Goal: Ask a question

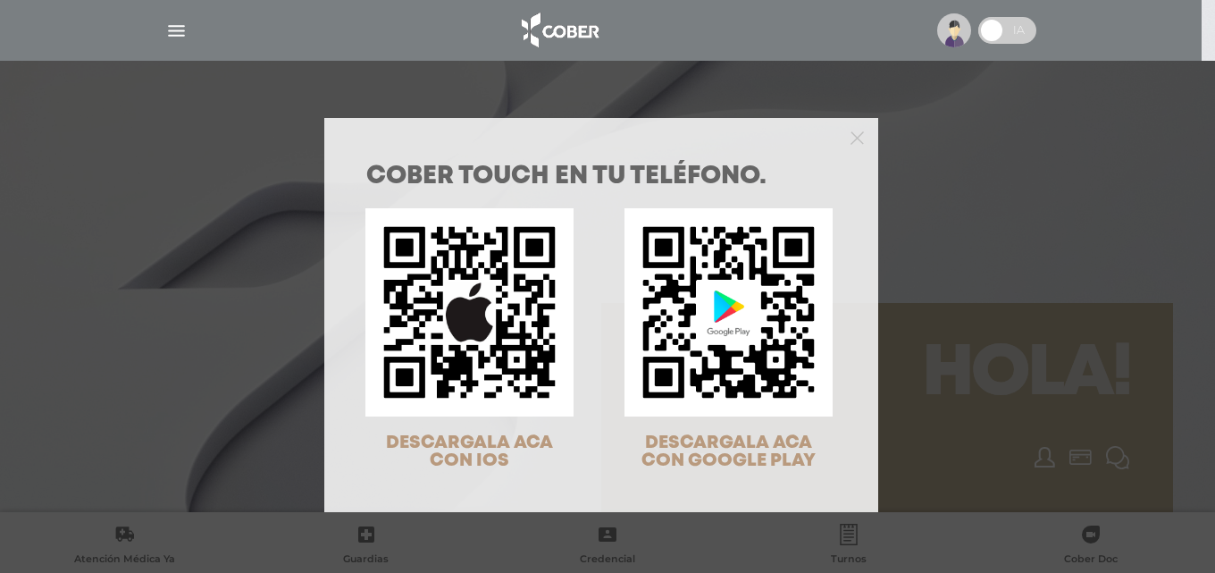
click at [966, 238] on div "COBER TOUCH en tu teléfono. DESCARGALA ACA CON IOS DESCARGALA ACA CON GOOGLE PL…" at bounding box center [607, 286] width 1215 height 573
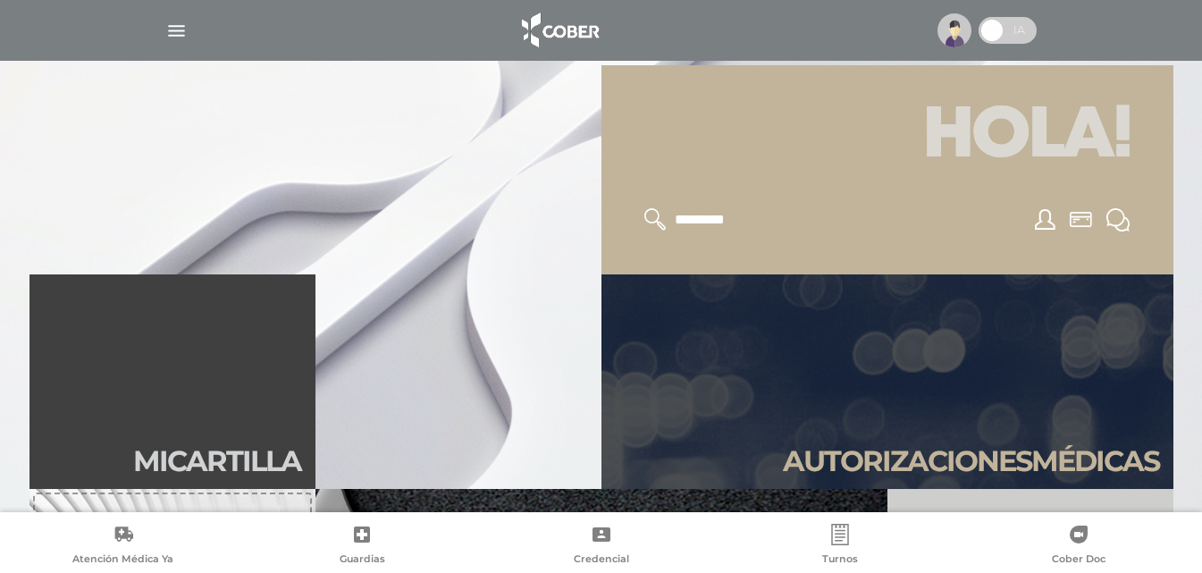
scroll to position [179, 0]
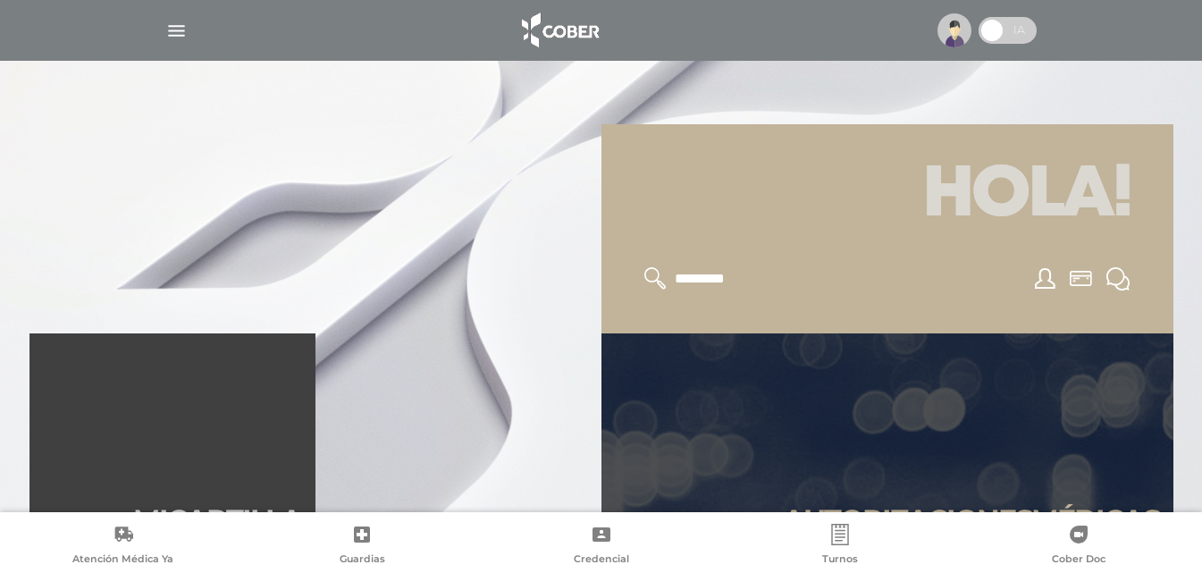
click at [1115, 279] on icon at bounding box center [1117, 278] width 23 height 23
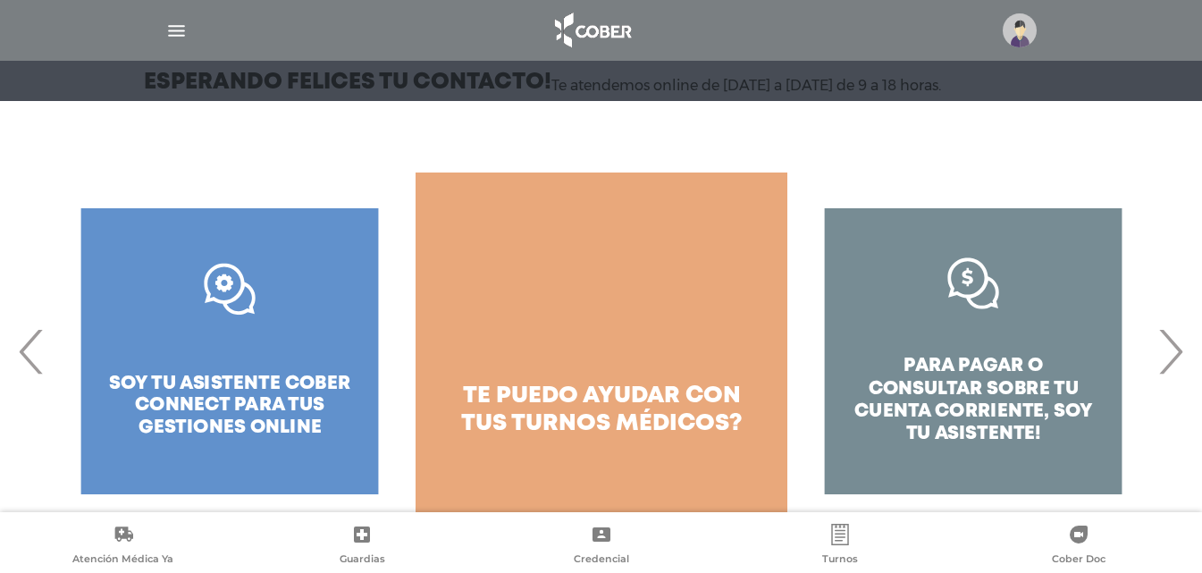
scroll to position [229, 0]
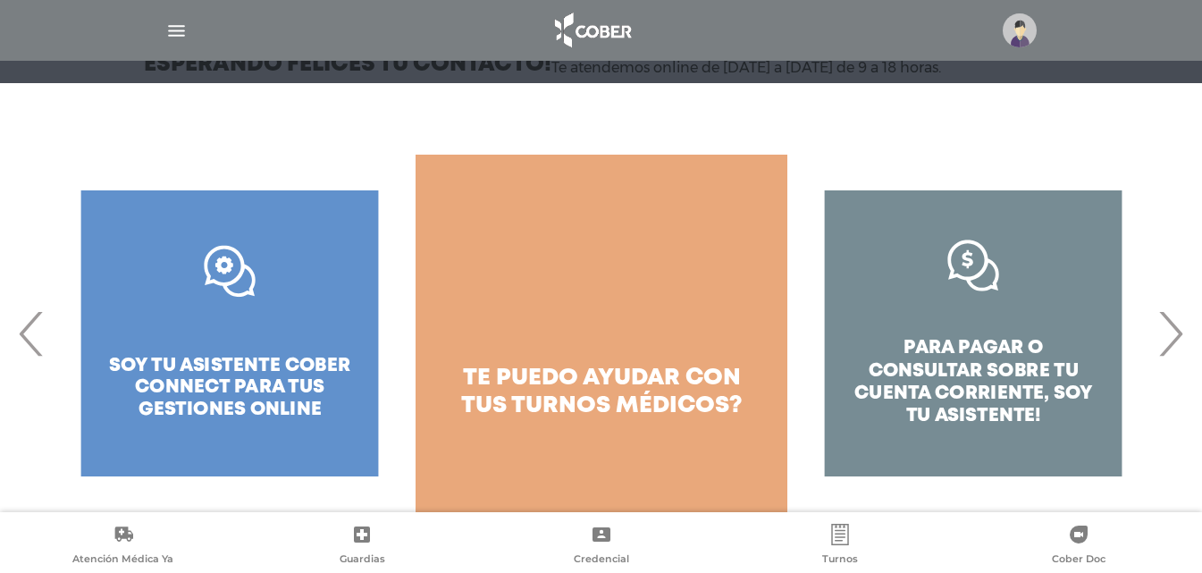
click at [1181, 338] on span "›" at bounding box center [1170, 333] width 35 height 97
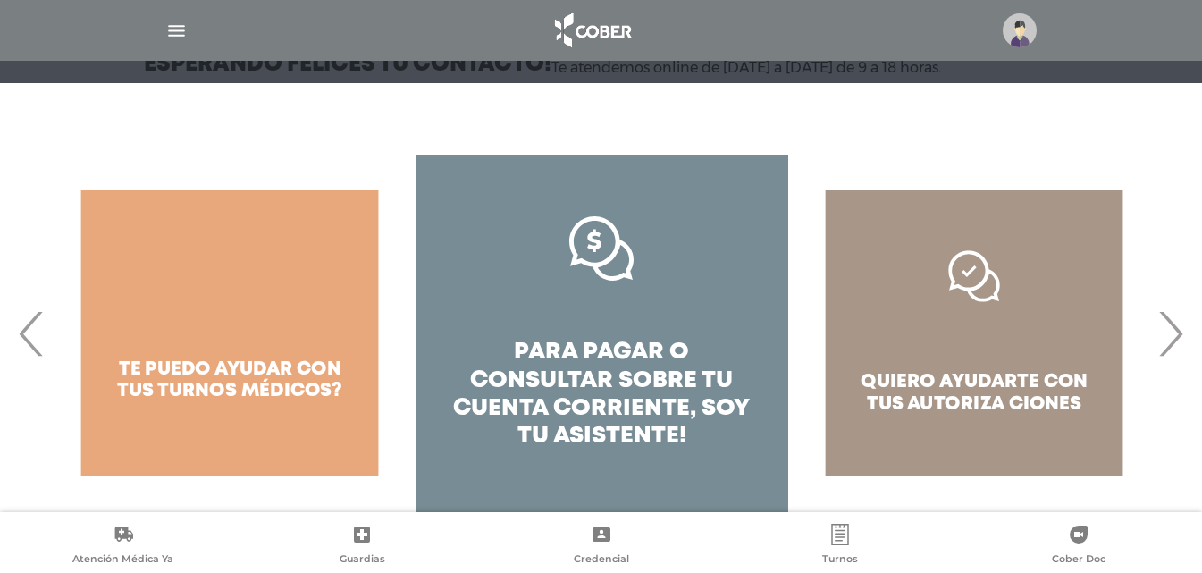
click at [1181, 338] on span "›" at bounding box center [1170, 333] width 35 height 97
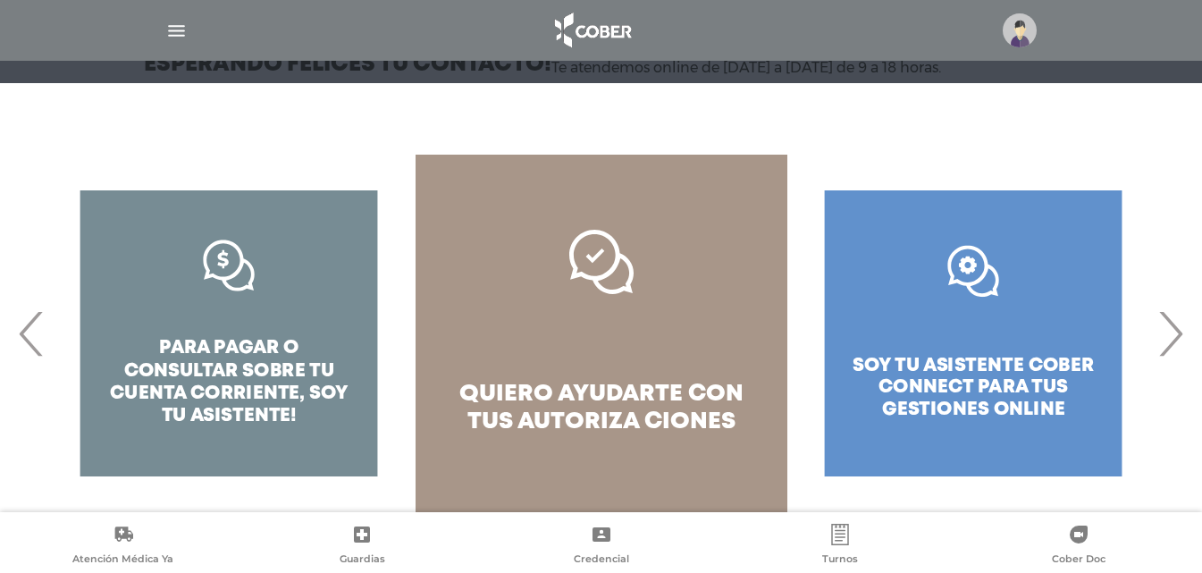
click at [484, 349] on link "quiero ayudarte con tus autoriza ciones" at bounding box center [602, 333] width 372 height 357
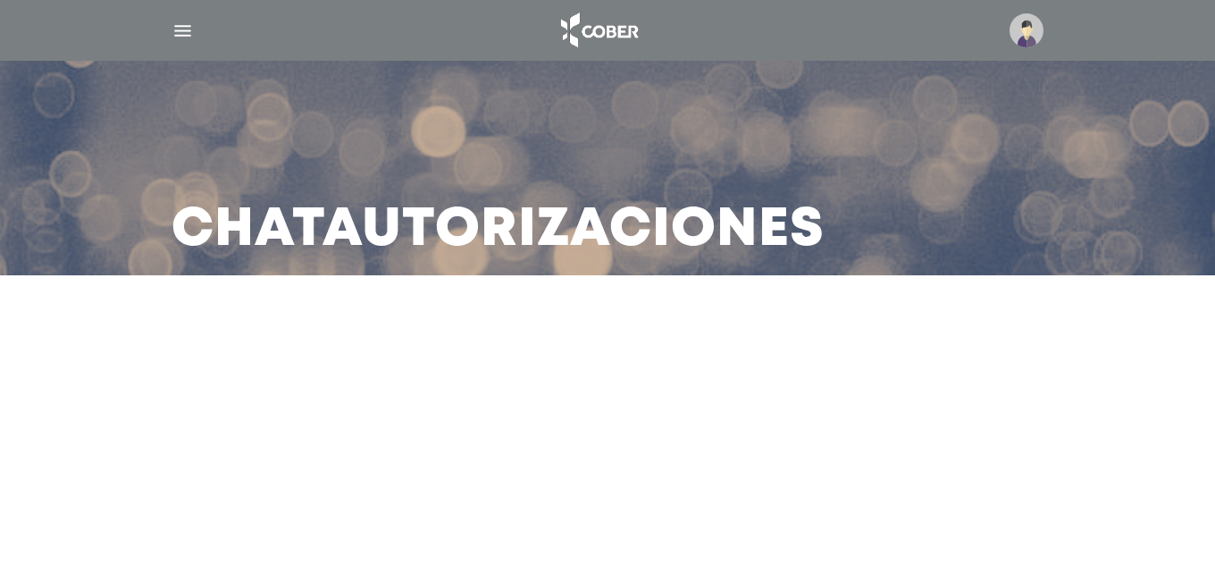
drag, startPoint x: 646, startPoint y: 168, endPoint x: 949, endPoint y: 369, distance: 363.6
click at [646, 169] on div "Chat Autorizaciones" at bounding box center [607, 168] width 915 height 214
click at [677, 219] on h3 "Chat Autorizaciones" at bounding box center [498, 230] width 653 height 46
click at [949, 370] on main "Chat Autorizaciones" at bounding box center [607, 286] width 1215 height 573
click at [823, 462] on main "Chat Autorizaciones" at bounding box center [607, 286] width 1215 height 573
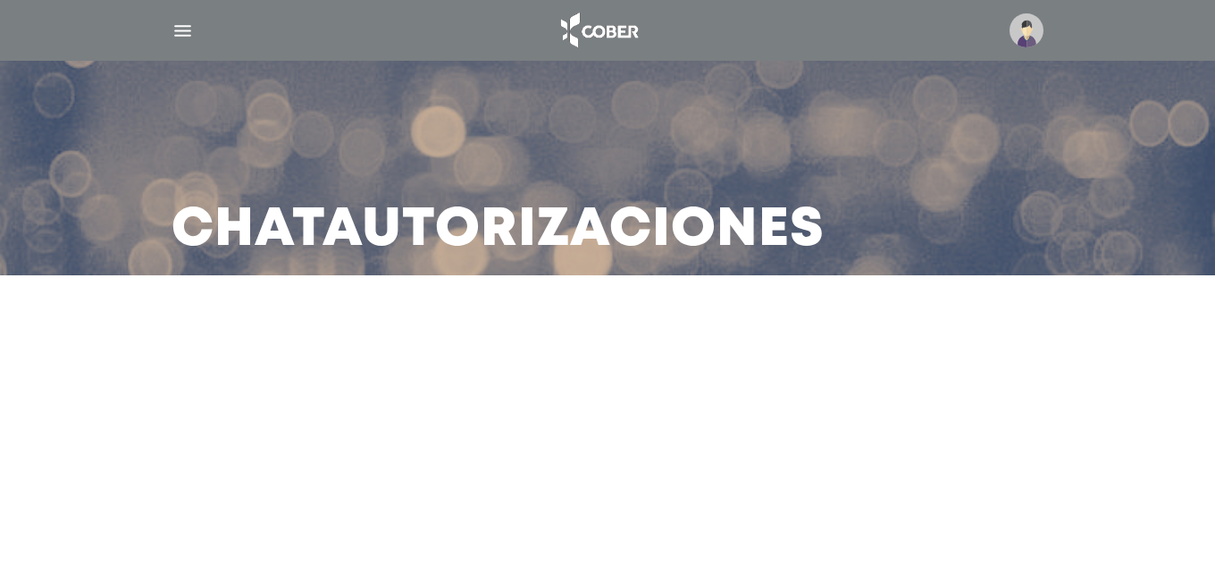
drag, startPoint x: 420, startPoint y: 373, endPoint x: 420, endPoint y: 343, distance: 29.5
click at [419, 372] on main "Chat Autorizaciones" at bounding box center [607, 286] width 1215 height 573
